Goal: Information Seeking & Learning: Compare options

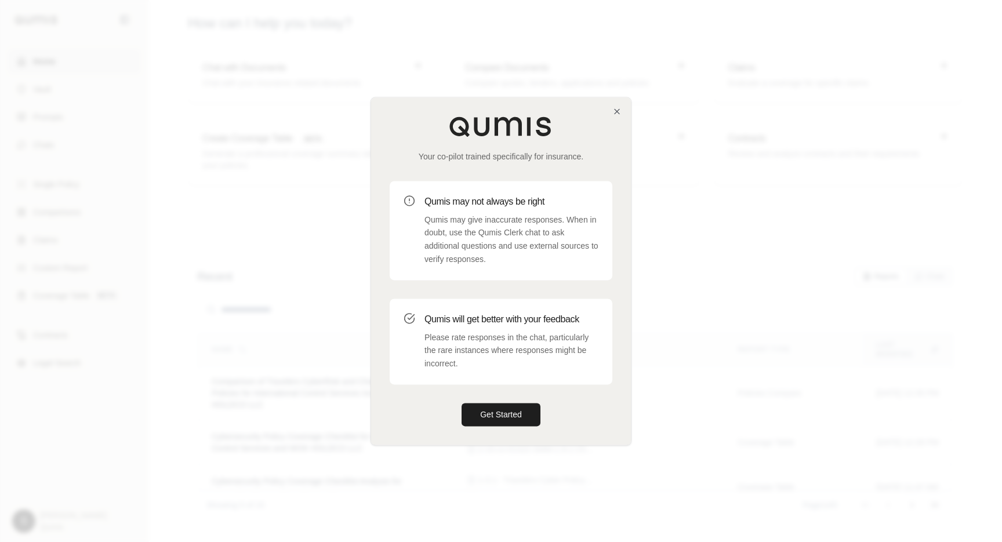
click at [611, 108] on div "Your co-pilot trained specifically for insurance. Qumis may not always be right…" at bounding box center [501, 270] width 260 height 347
click at [621, 108] on icon "button" at bounding box center [616, 111] width 9 height 9
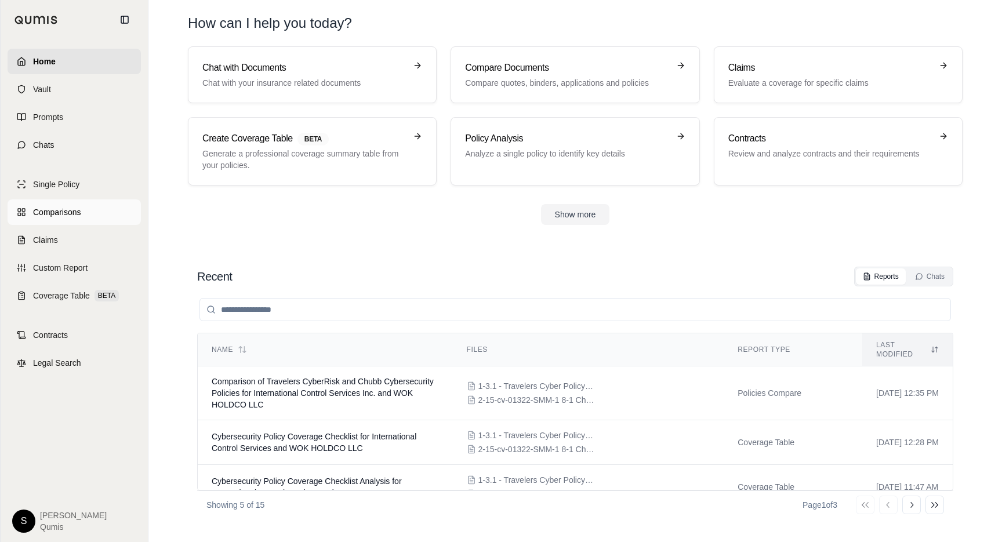
click at [54, 209] on span "Comparisons" at bounding box center [57, 212] width 48 height 12
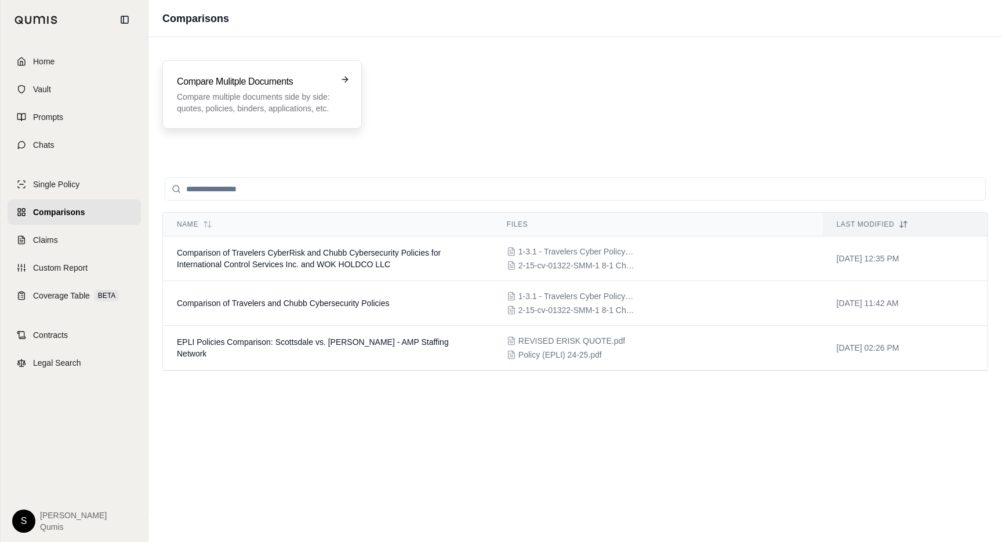
click at [271, 81] on h3 "Compare Mulitple Documents" at bounding box center [254, 82] width 154 height 14
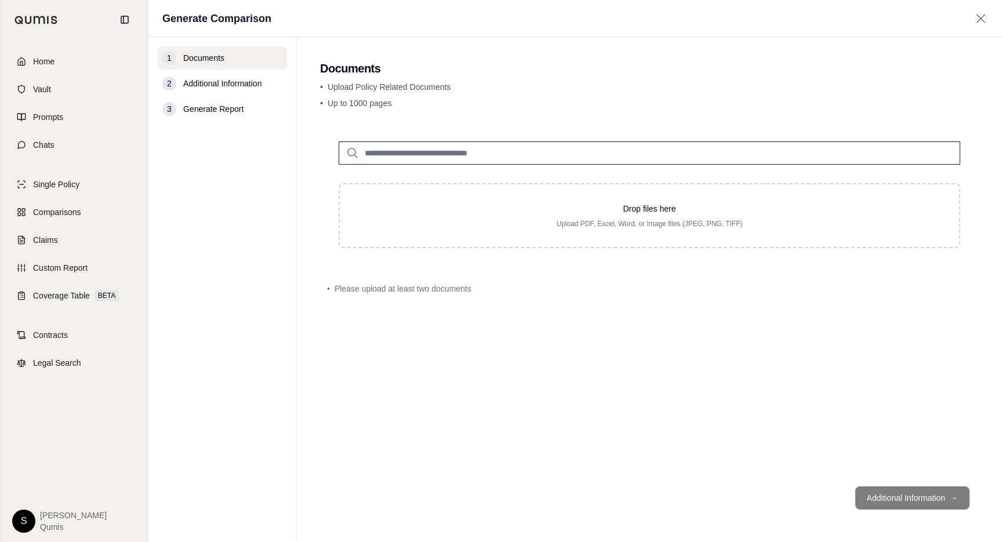
click at [437, 152] on input "search" at bounding box center [648, 152] width 621 height 23
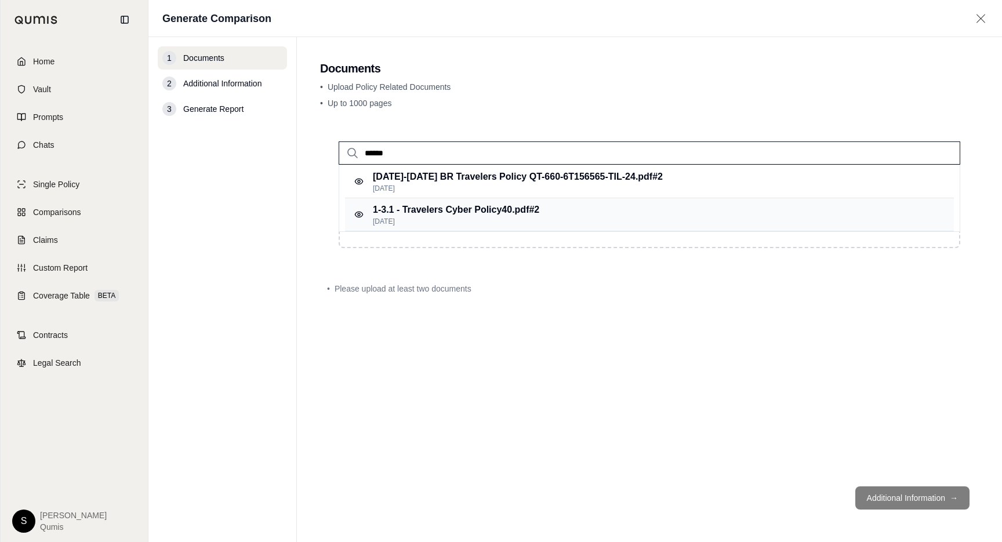
type input "******"
click at [449, 210] on p "1-3.1 - Travelers Cyber Policy40.pdf #2" at bounding box center [456, 210] width 166 height 14
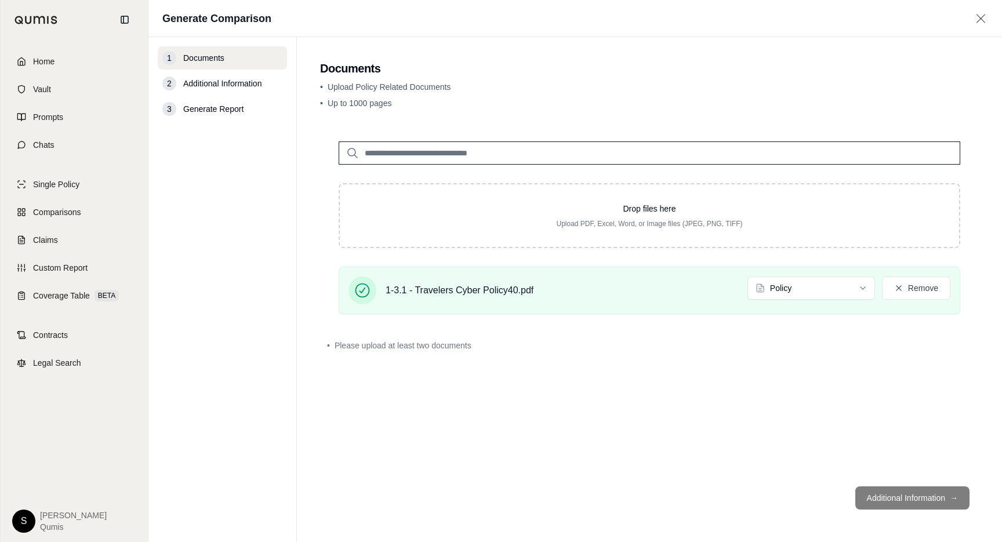
click at [418, 152] on input "search" at bounding box center [648, 152] width 621 height 23
type input "***"
click at [421, 173] on p "2-15-cv-01322-SMM-1 8-1 Chubb Cyber2.pdf #2" at bounding box center [474, 177] width 203 height 14
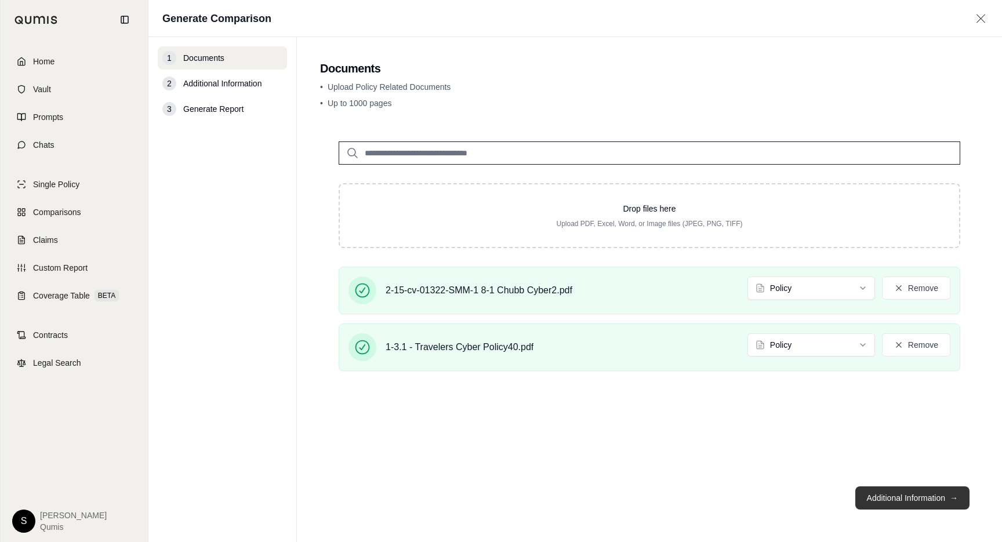
click at [920, 503] on button "Additional Information →" at bounding box center [912, 497] width 114 height 23
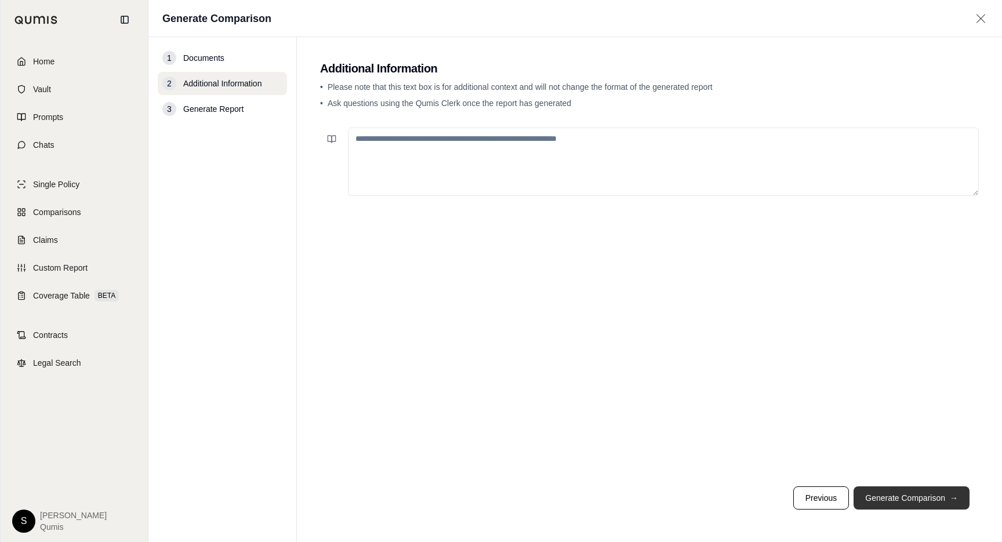
click at [920, 503] on button "Generate Comparison →" at bounding box center [911, 497] width 116 height 23
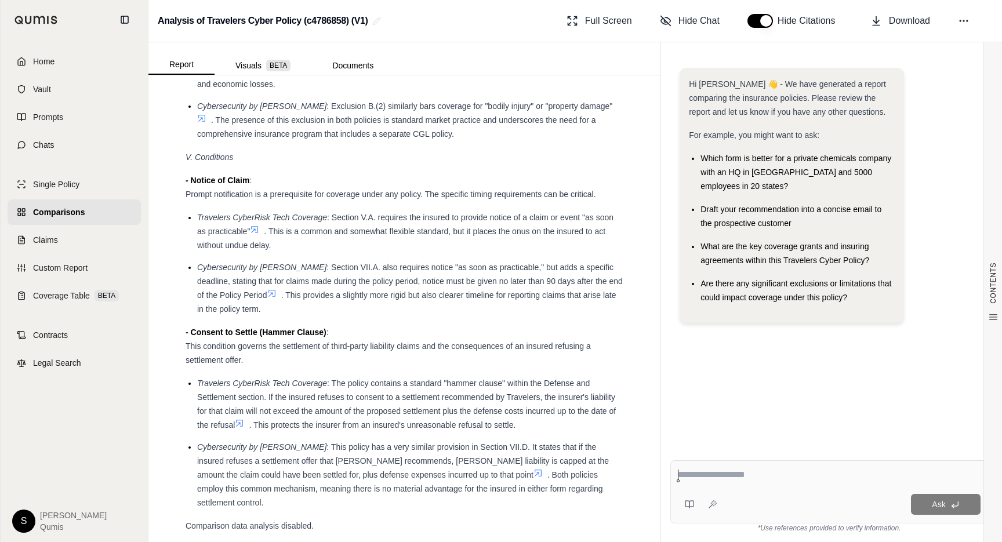
scroll to position [2651, 0]
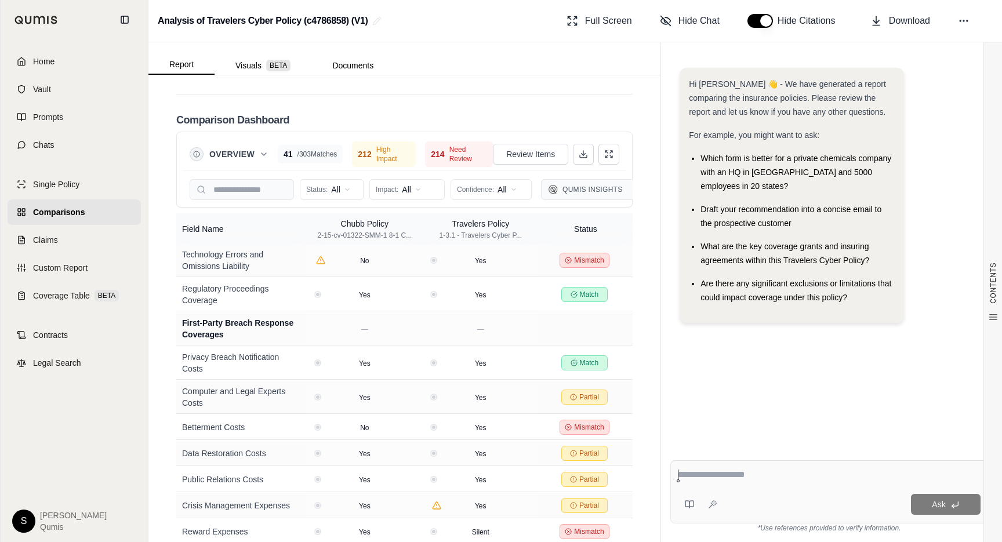
scroll to position [5590, 0]
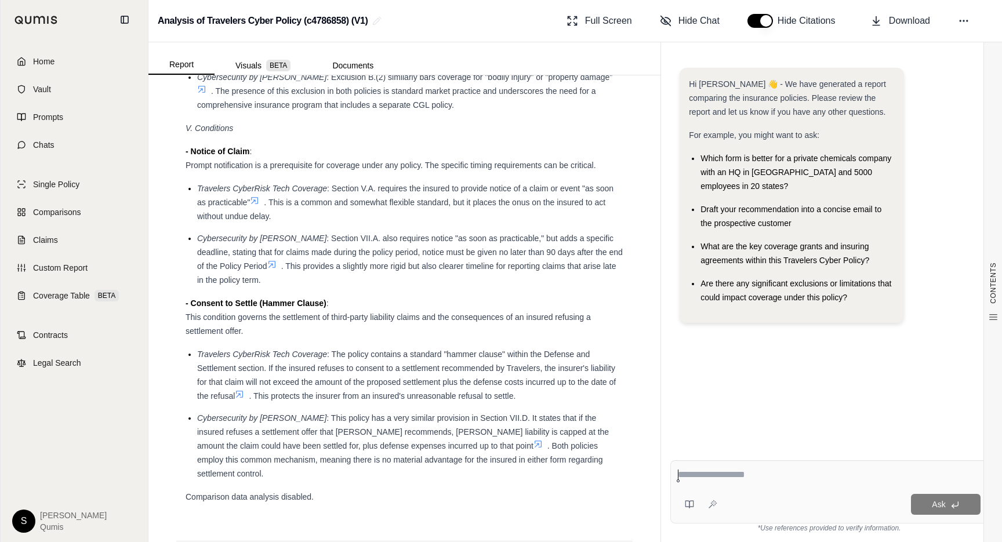
scroll to position [2651, 0]
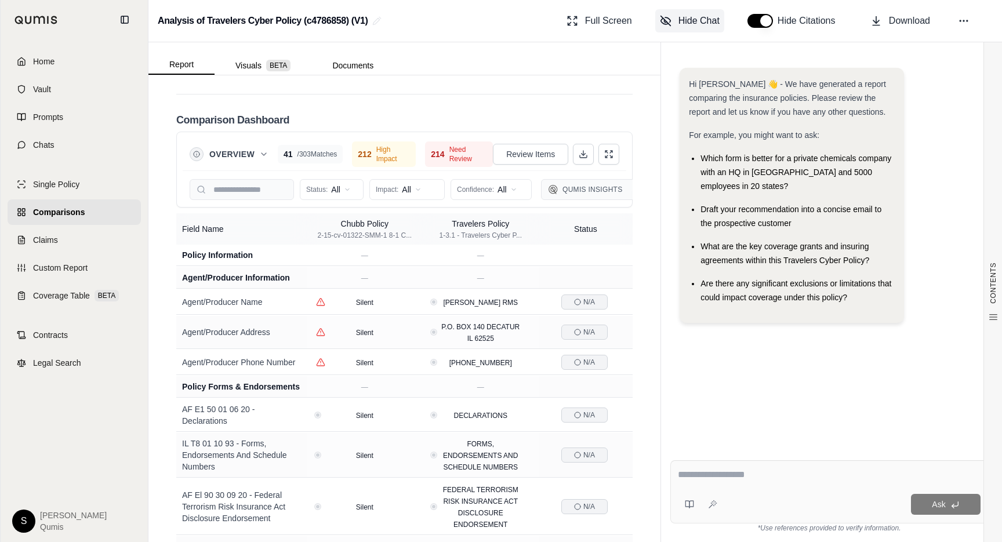
click at [685, 24] on span "Hide Chat" at bounding box center [698, 21] width 41 height 14
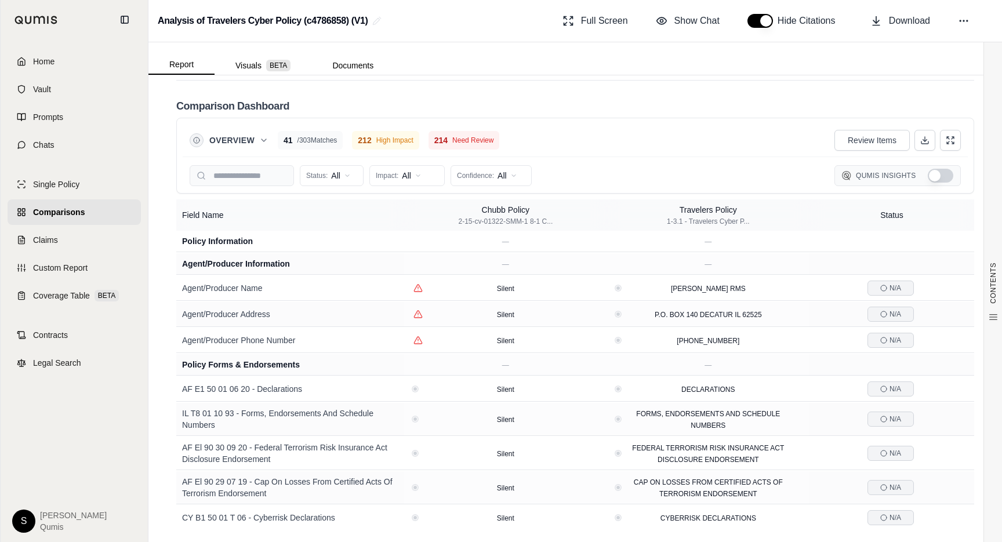
scroll to position [2025, 0]
click at [719, 26] on span "Show Chat" at bounding box center [696, 21] width 45 height 14
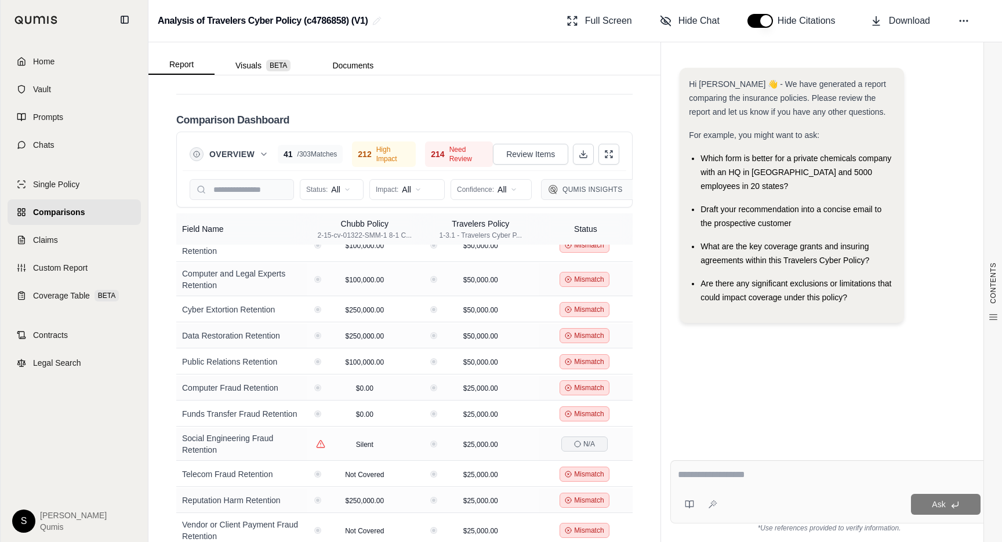
scroll to position [4341, 0]
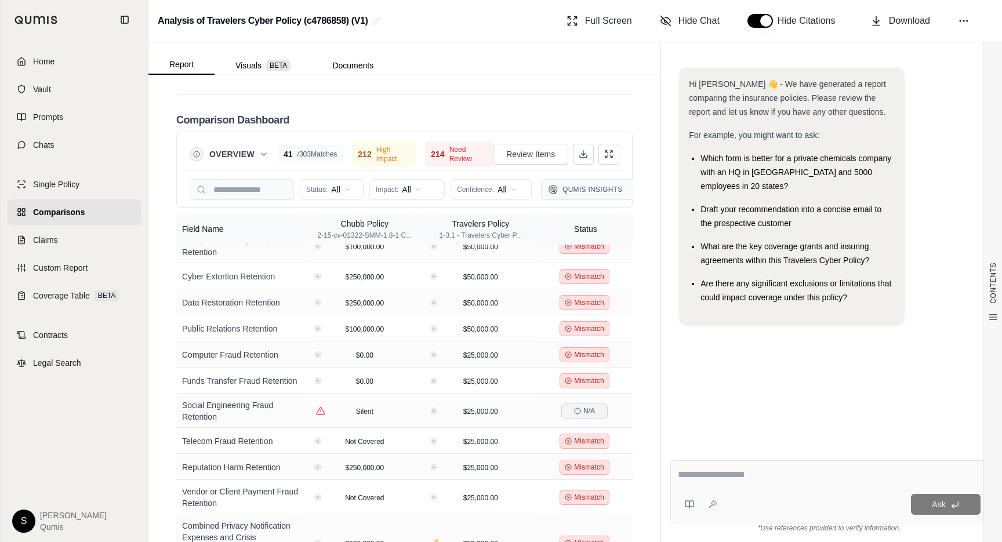
click at [425, 141] on div "214 Need Review" at bounding box center [459, 154] width 68 height 26
click at [453, 145] on span "Need Review" at bounding box center [468, 154] width 38 height 19
click at [260, 150] on icon at bounding box center [263, 154] width 9 height 9
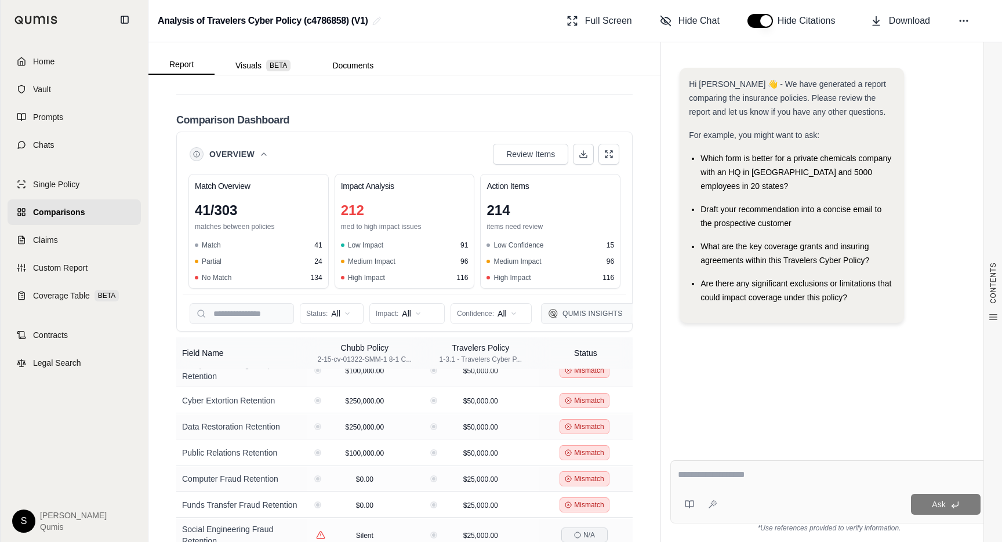
click at [260, 150] on icon at bounding box center [263, 154] width 9 height 9
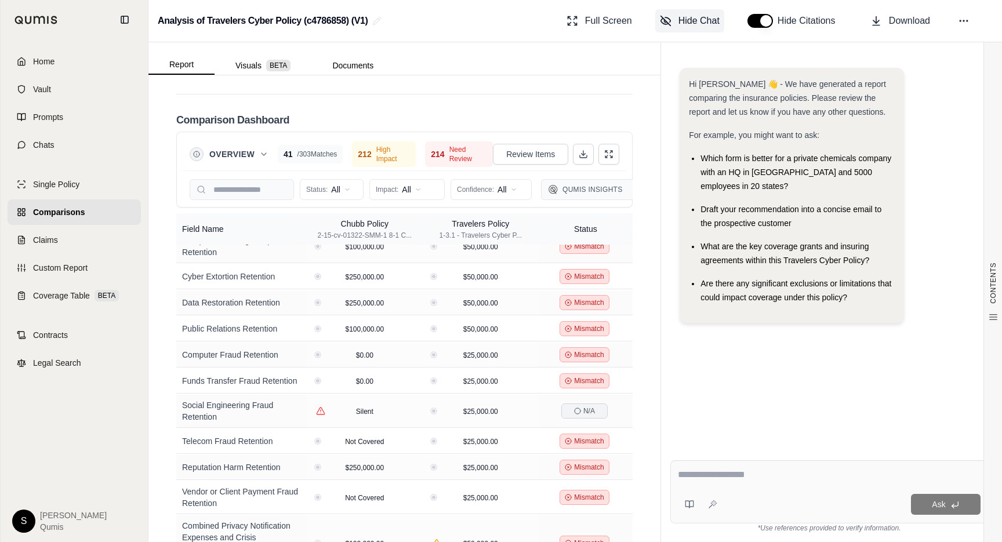
click at [704, 21] on span "Hide Chat" at bounding box center [698, 21] width 41 height 14
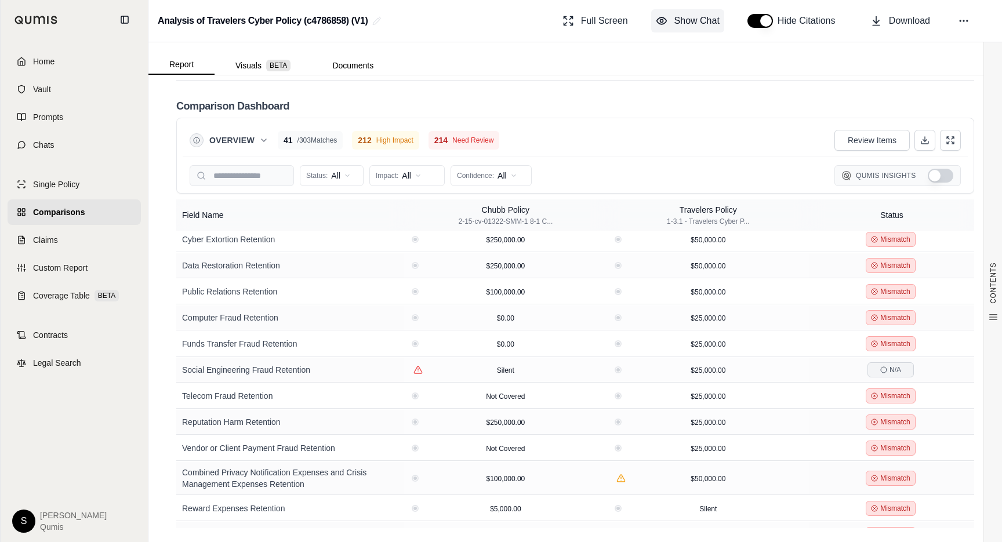
scroll to position [3487, 0]
click at [719, 24] on span "Show Chat" at bounding box center [696, 21] width 45 height 14
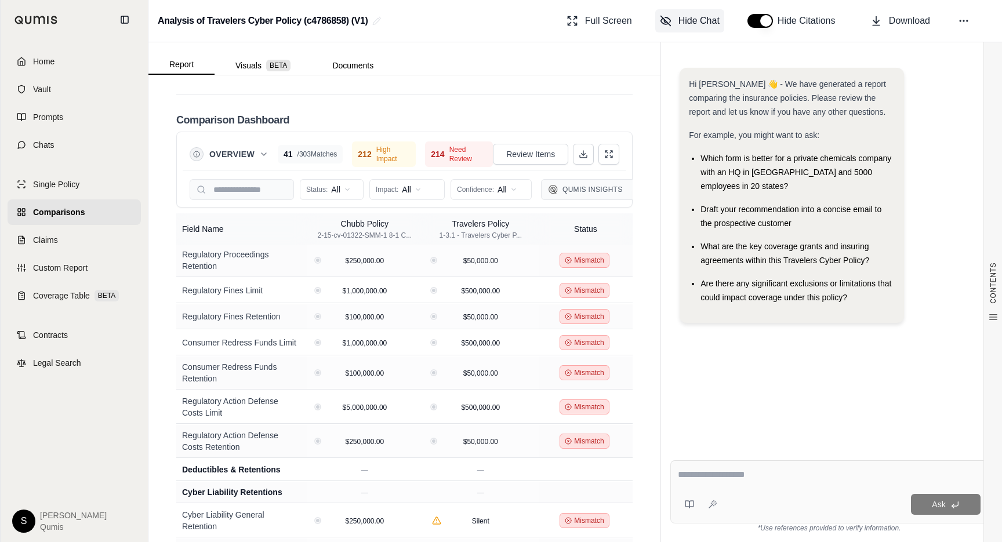
scroll to position [0, 0]
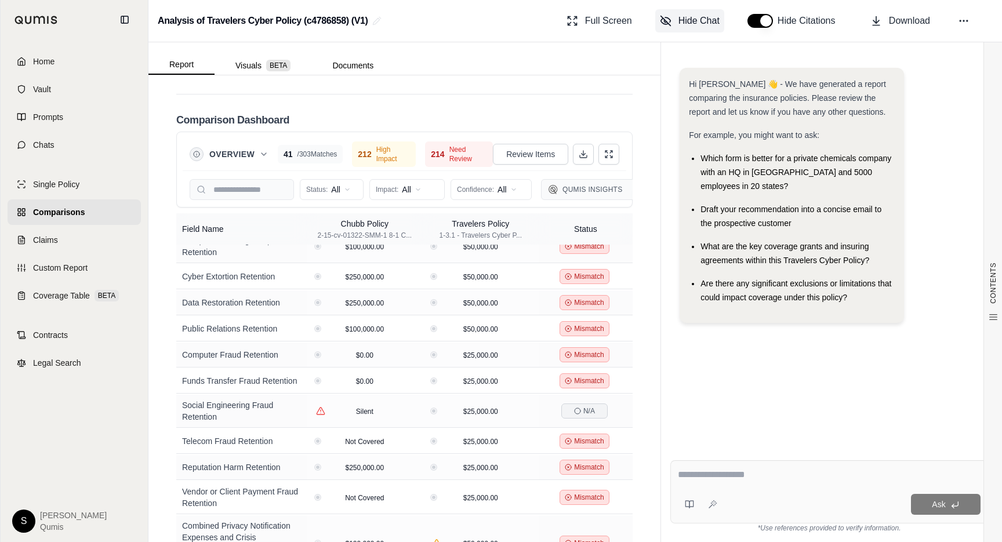
click at [689, 16] on span "Hide Chat" at bounding box center [698, 21] width 41 height 14
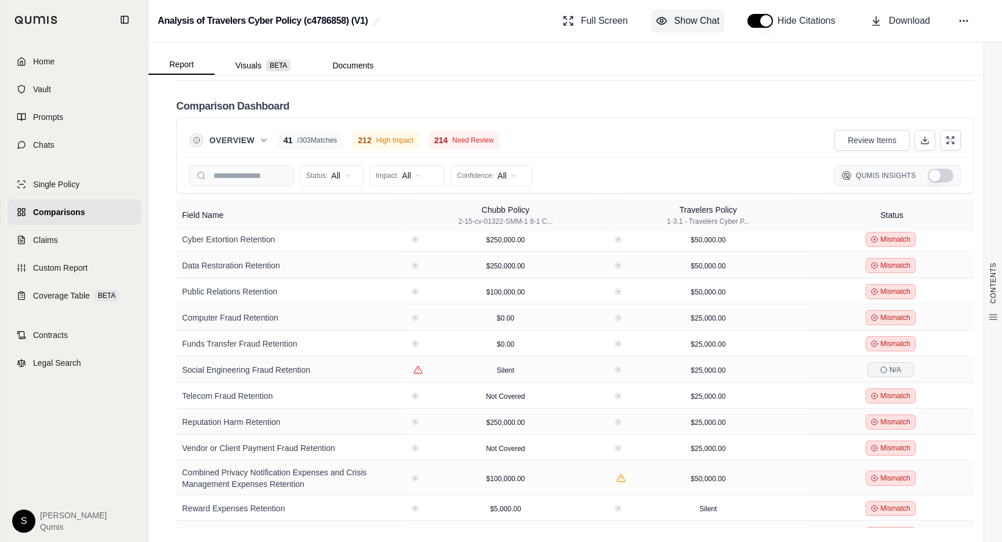
click at [676, 26] on span "Show Chat" at bounding box center [696, 21] width 45 height 14
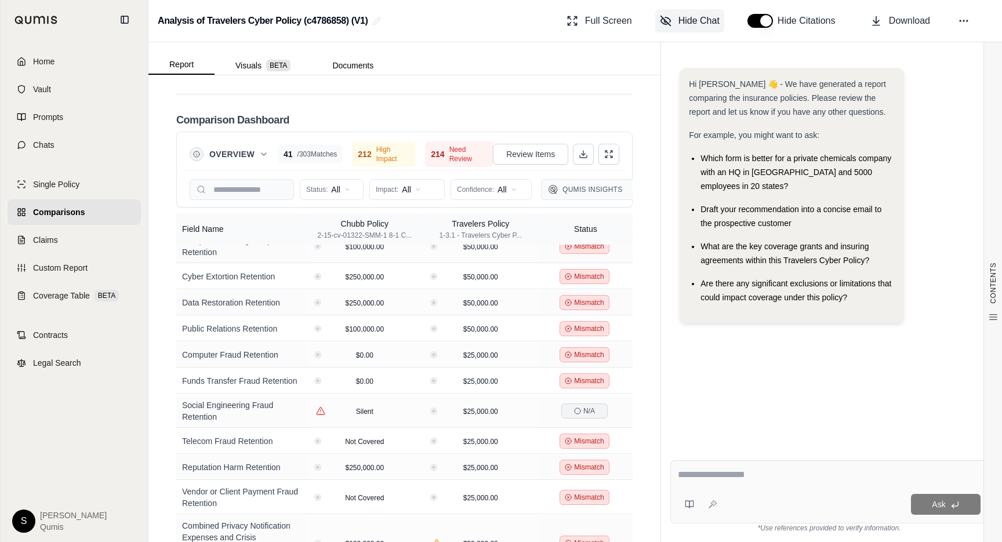
scroll to position [4341, 0]
click at [698, 21] on span "Hide Chat" at bounding box center [698, 21] width 41 height 14
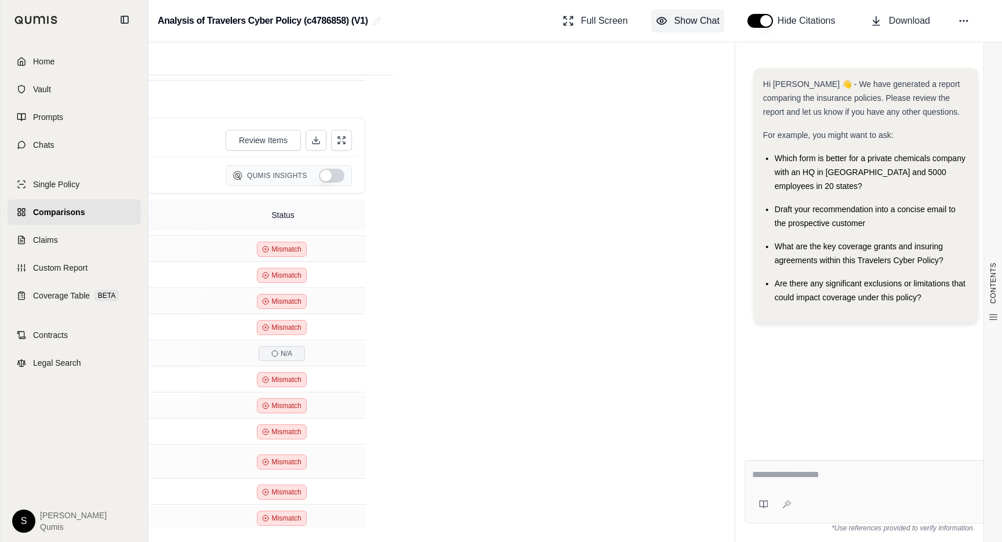
scroll to position [2025, 0]
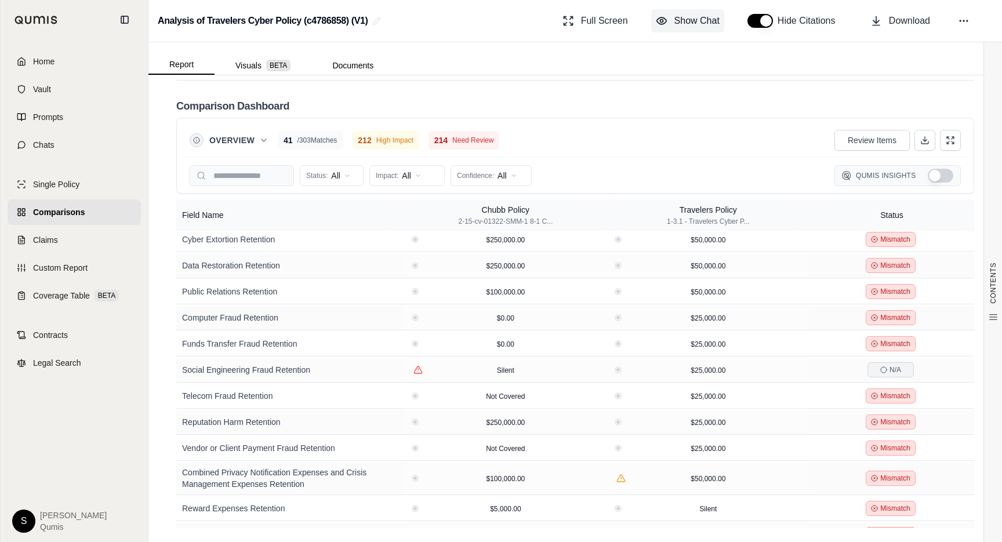
click at [698, 21] on span "Show Chat" at bounding box center [696, 21] width 45 height 14
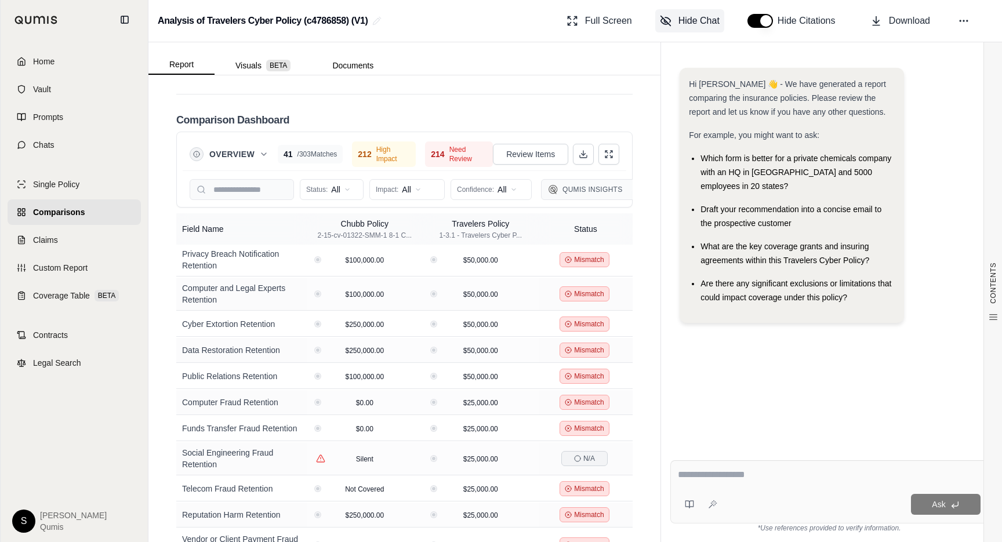
scroll to position [4341, 0]
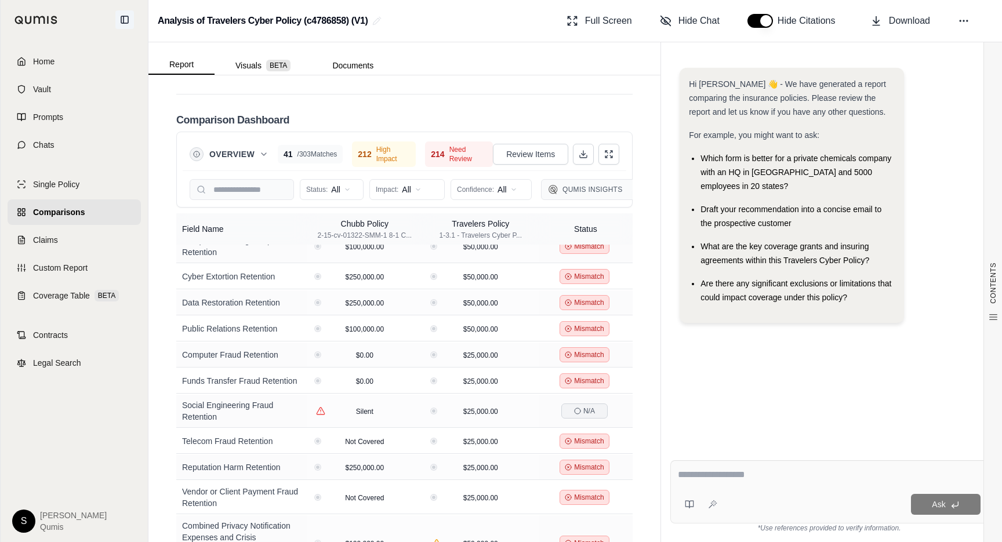
click at [128, 22] on icon at bounding box center [124, 19] width 7 height 7
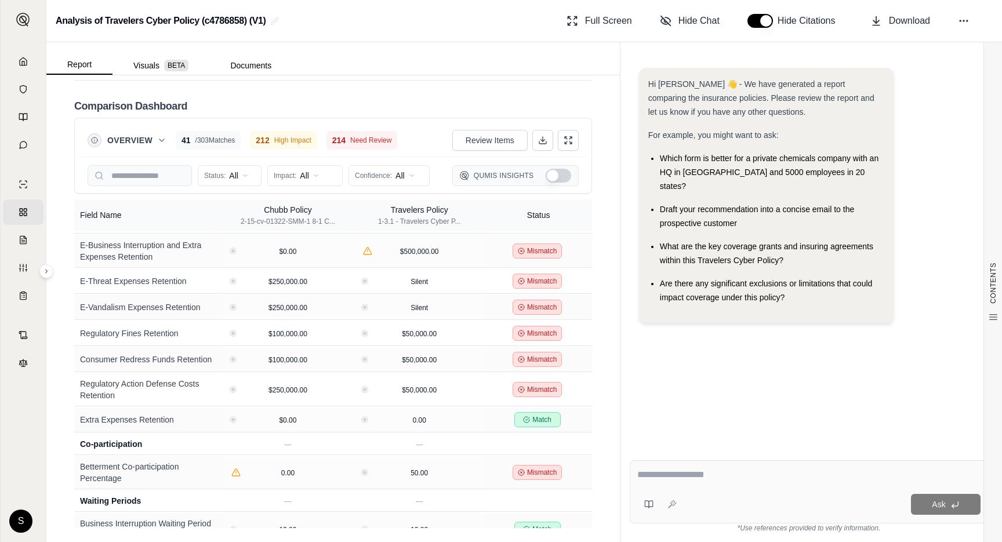
scroll to position [2442, 0]
